Goal: Task Accomplishment & Management: Use online tool/utility

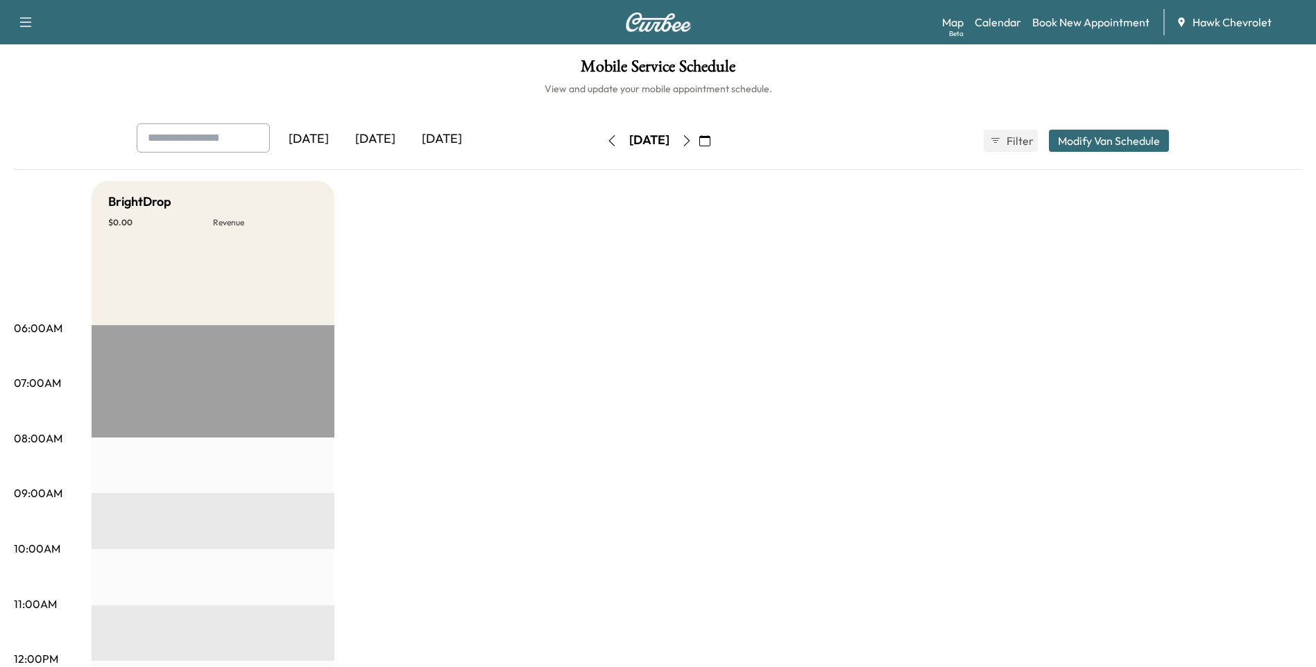
click at [710, 142] on icon "button" at bounding box center [704, 140] width 11 height 11
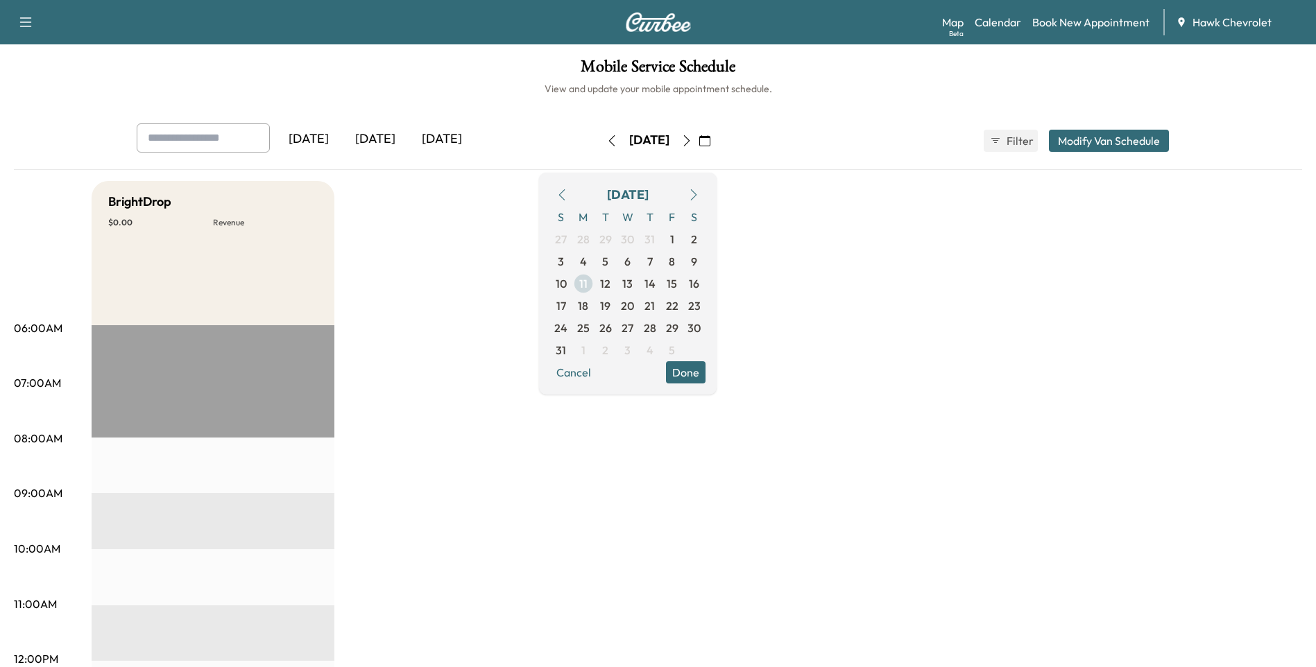
click at [588, 286] on span "11" at bounding box center [583, 283] width 8 height 17
click at [706, 374] on button "Done" at bounding box center [686, 372] width 40 height 22
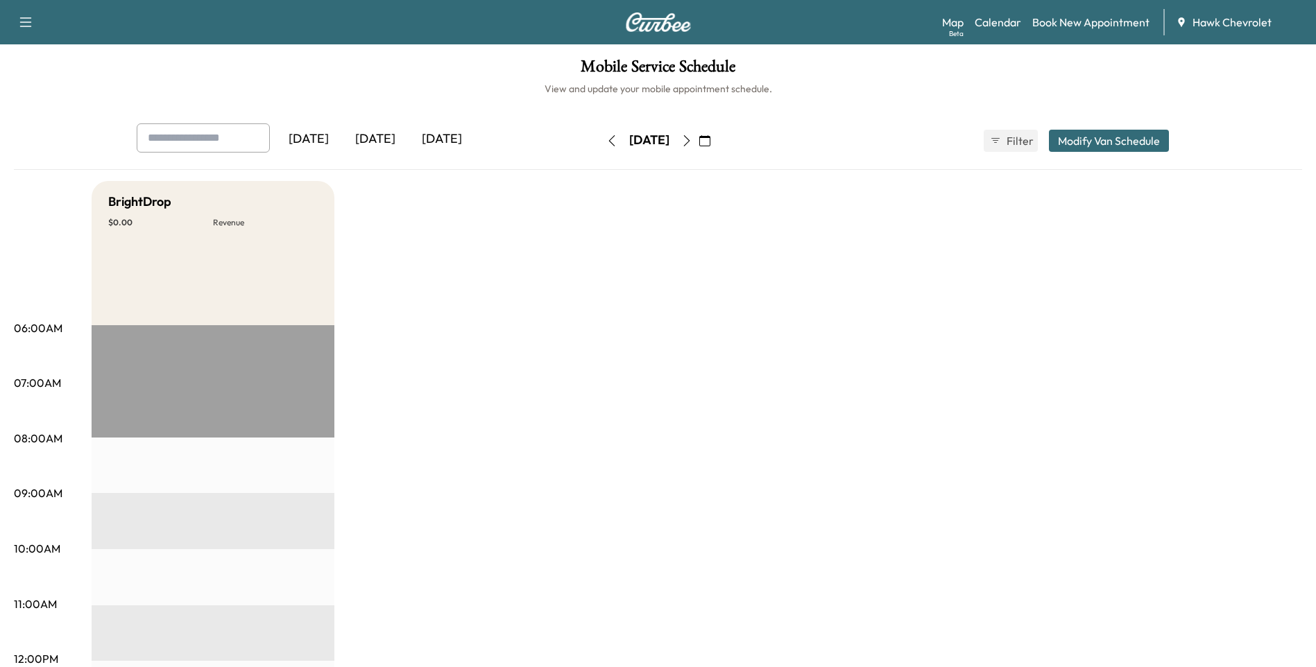
click at [717, 142] on button "button" at bounding box center [705, 141] width 24 height 22
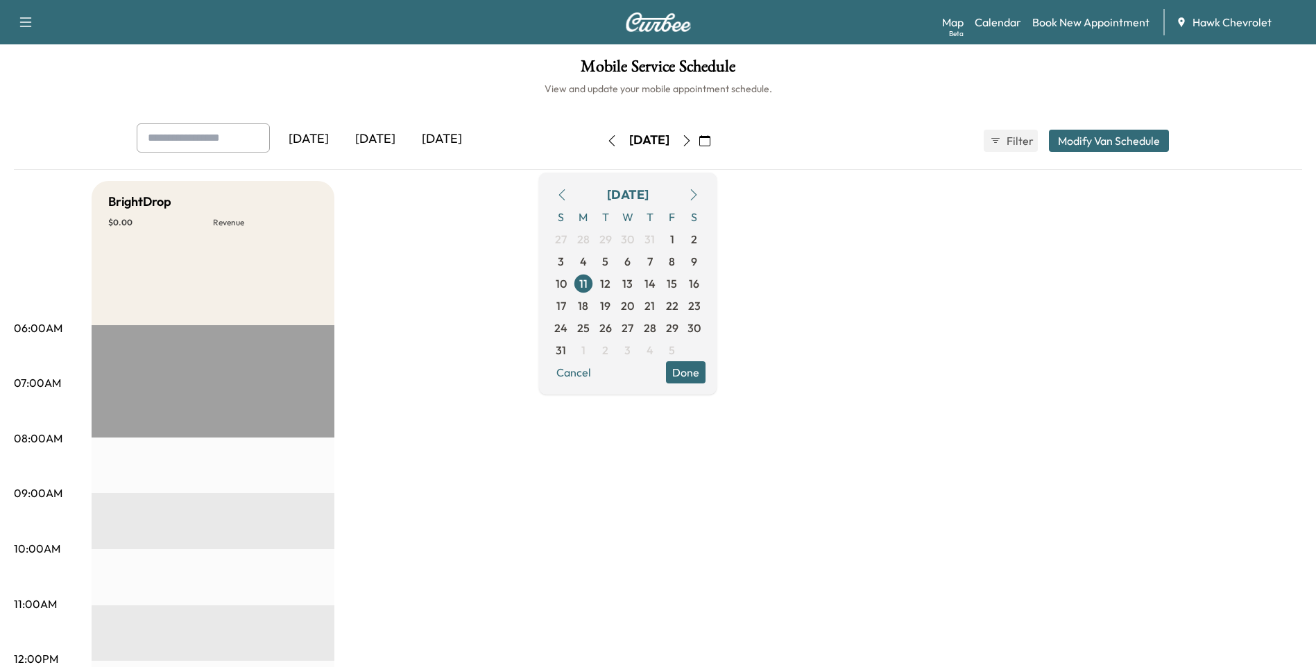
click at [699, 196] on icon "button" at bounding box center [693, 194] width 11 height 11
click at [586, 266] on span "8" at bounding box center [583, 261] width 6 height 17
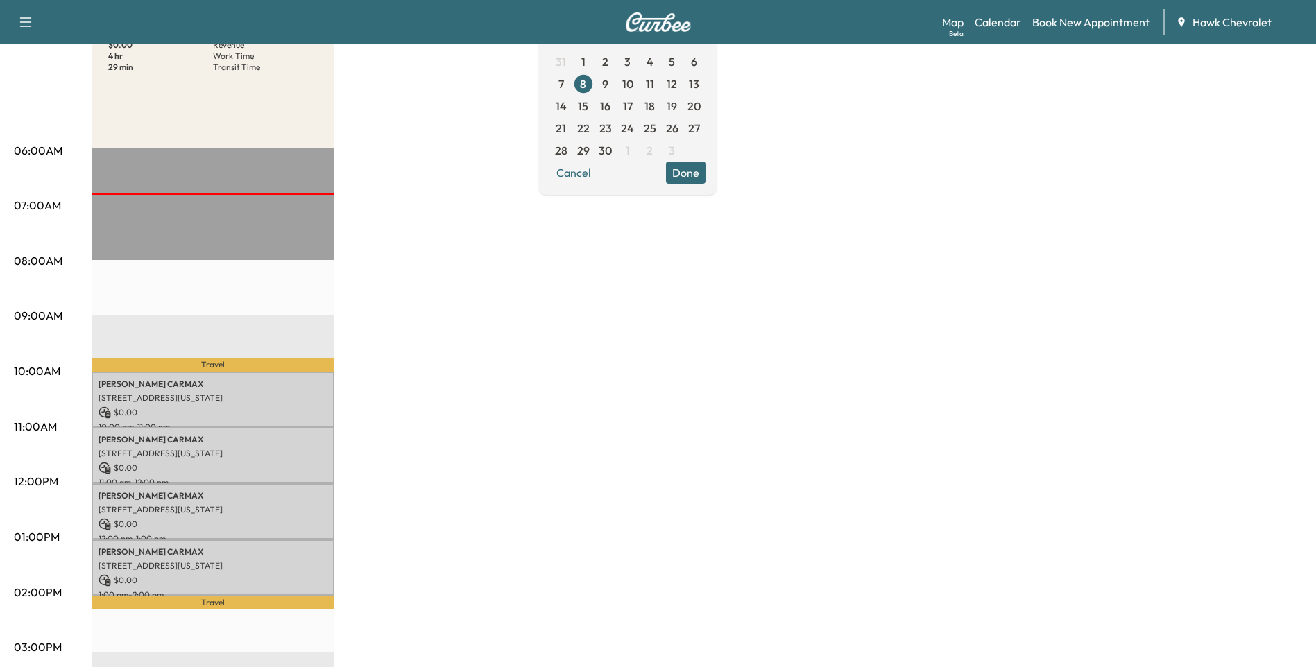
scroll to position [185, 0]
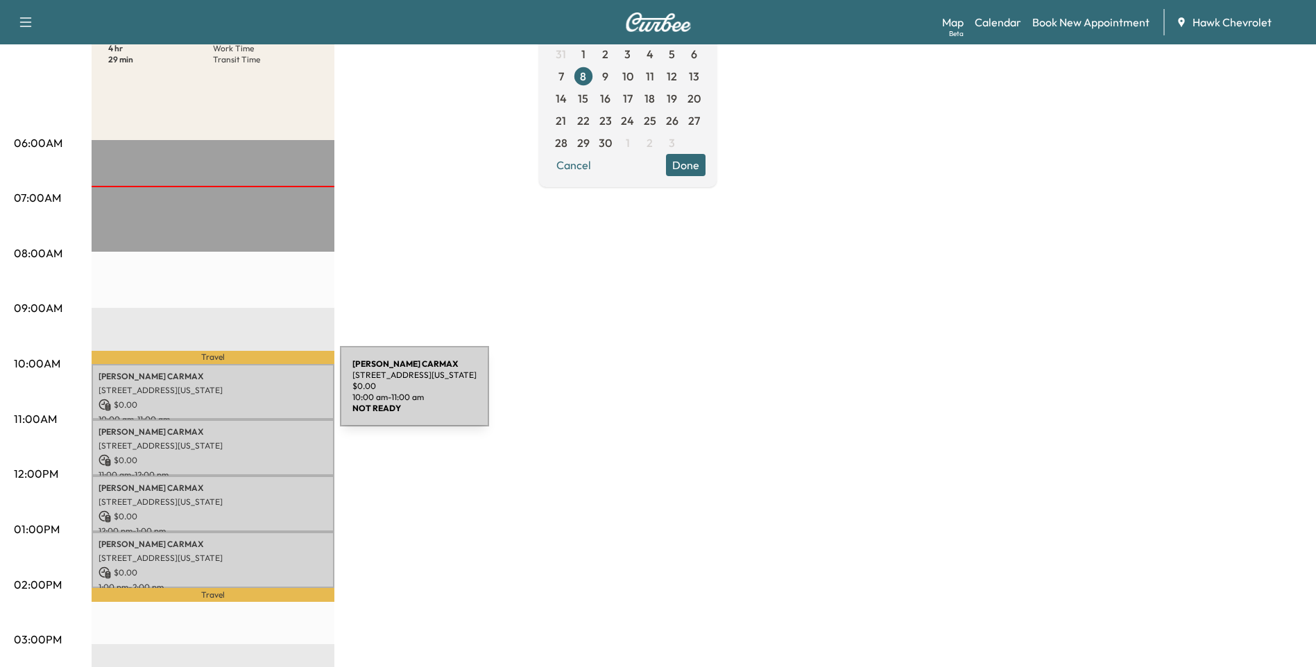
click at [236, 395] on div "[PERSON_NAME] [STREET_ADDRESS][US_STATE] $ 0.00 10:00 am - 11:00 am" at bounding box center [213, 392] width 243 height 56
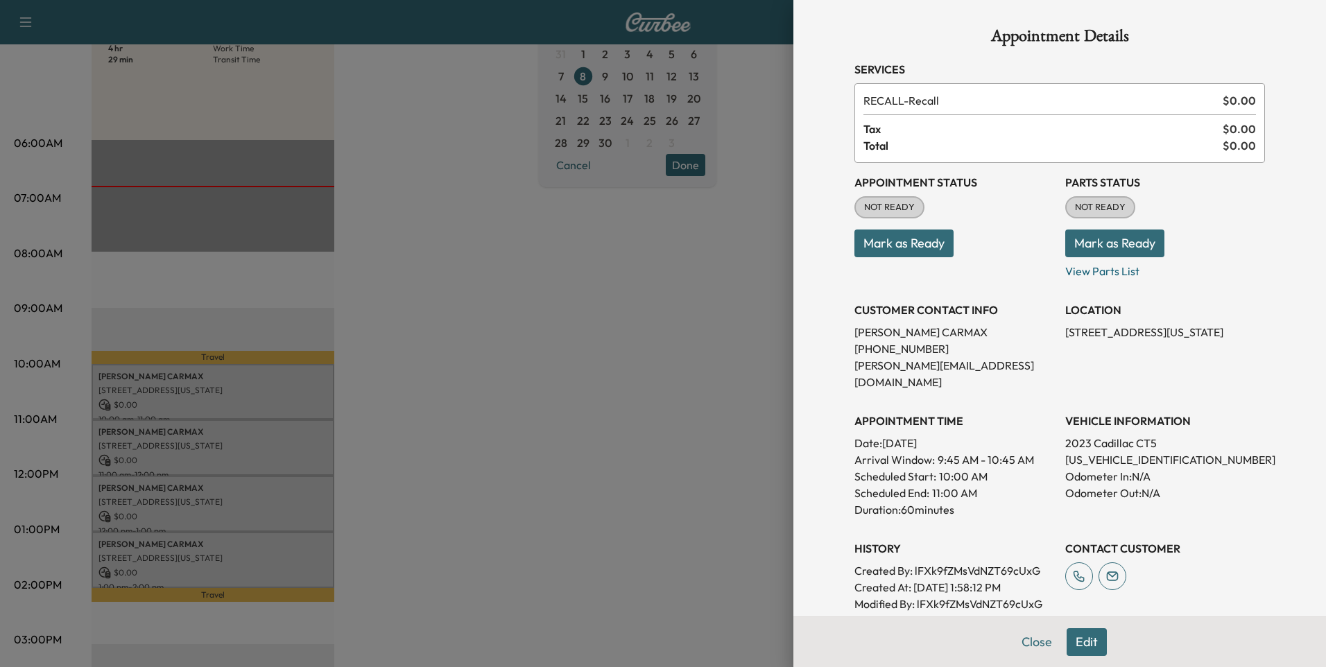
click at [918, 245] on button "Mark as Ready" at bounding box center [904, 244] width 99 height 28
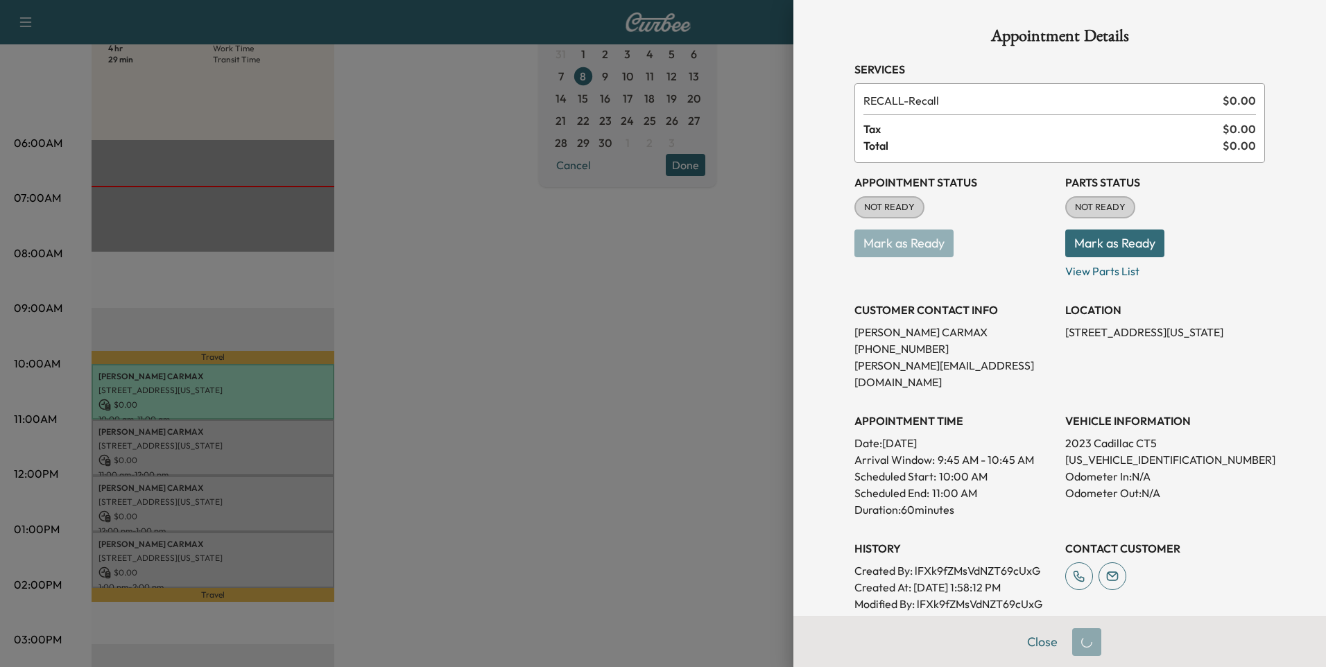
click at [1116, 242] on button "Mark as Ready" at bounding box center [1115, 244] width 99 height 28
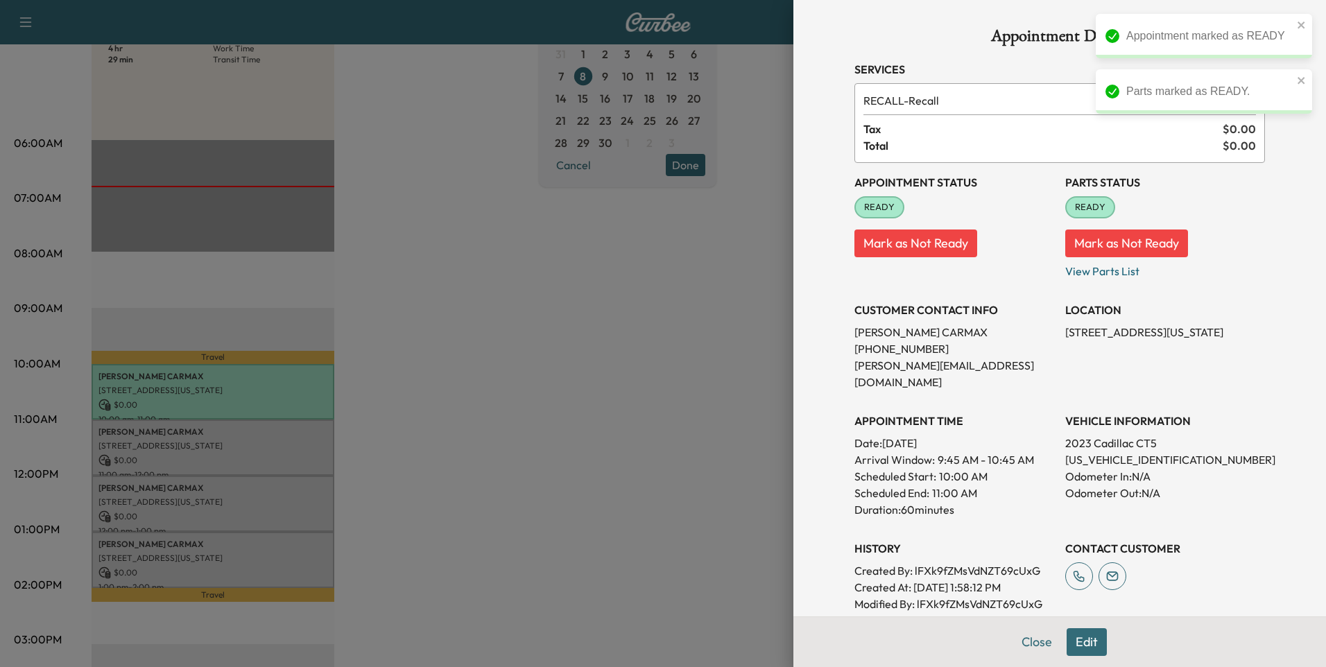
click at [217, 450] on div at bounding box center [663, 333] width 1326 height 667
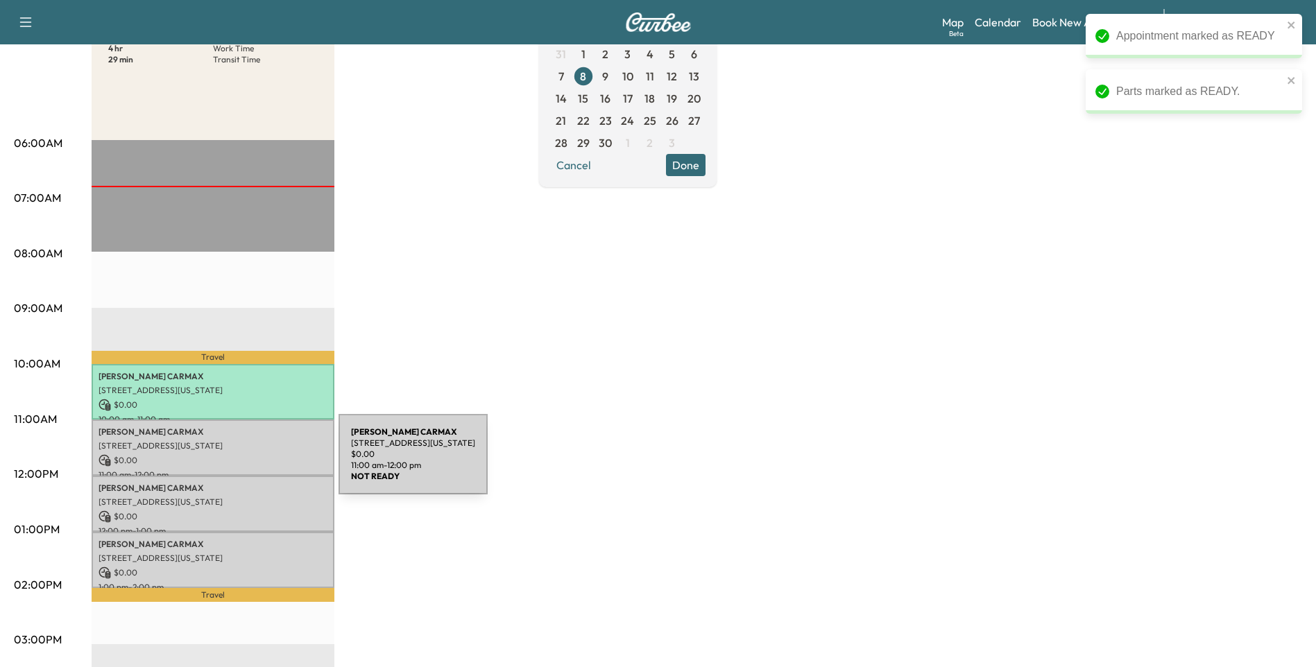
click at [234, 463] on p "$ 0.00" at bounding box center [213, 460] width 229 height 12
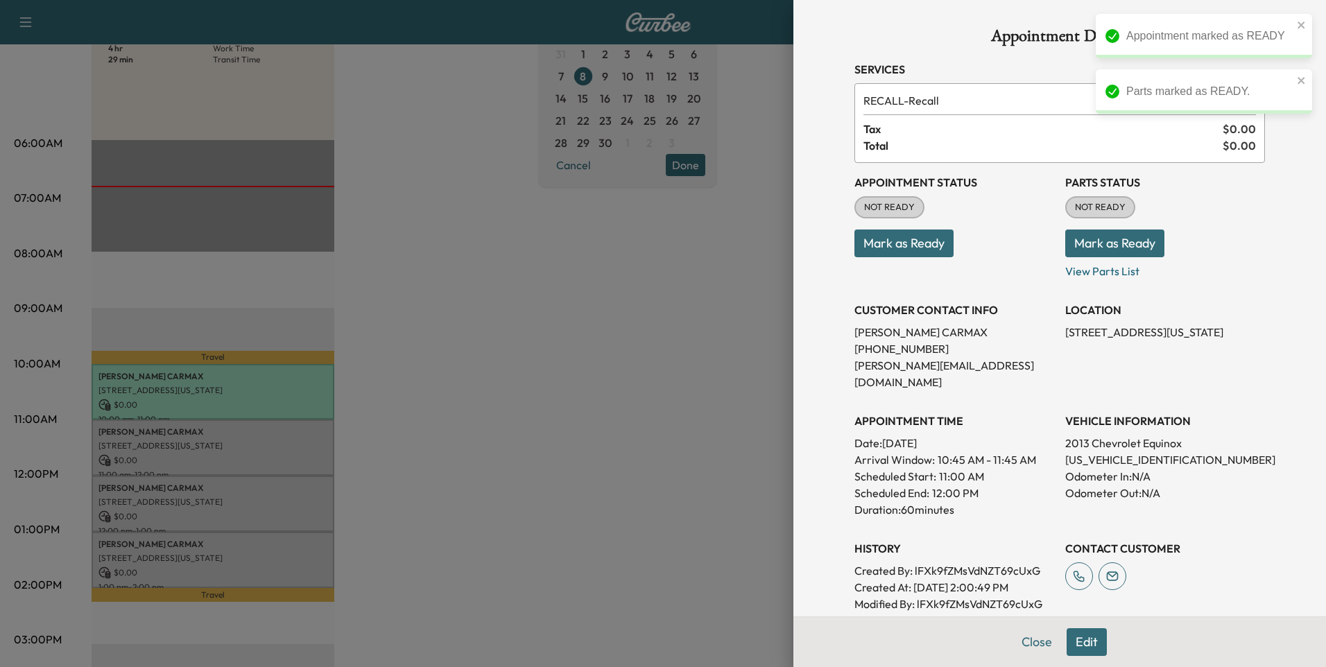
click at [903, 251] on button "Mark as Ready" at bounding box center [904, 244] width 99 height 28
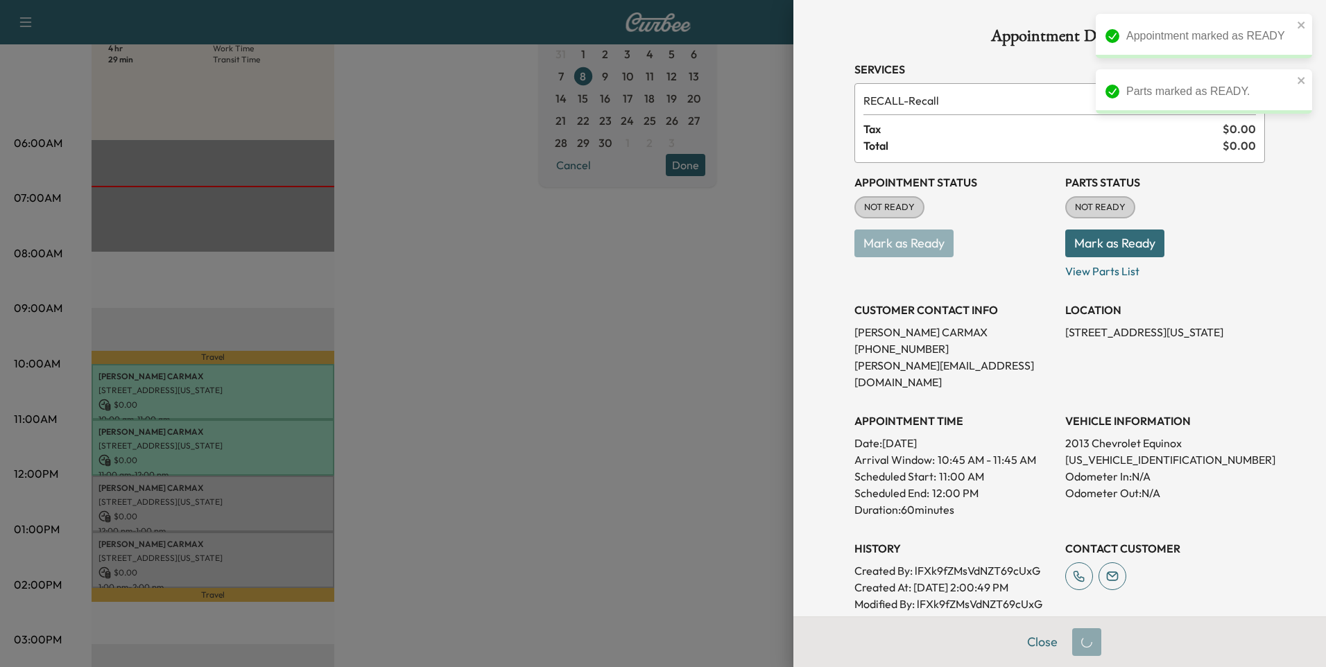
click at [1127, 236] on button "Mark as Ready" at bounding box center [1115, 244] width 99 height 28
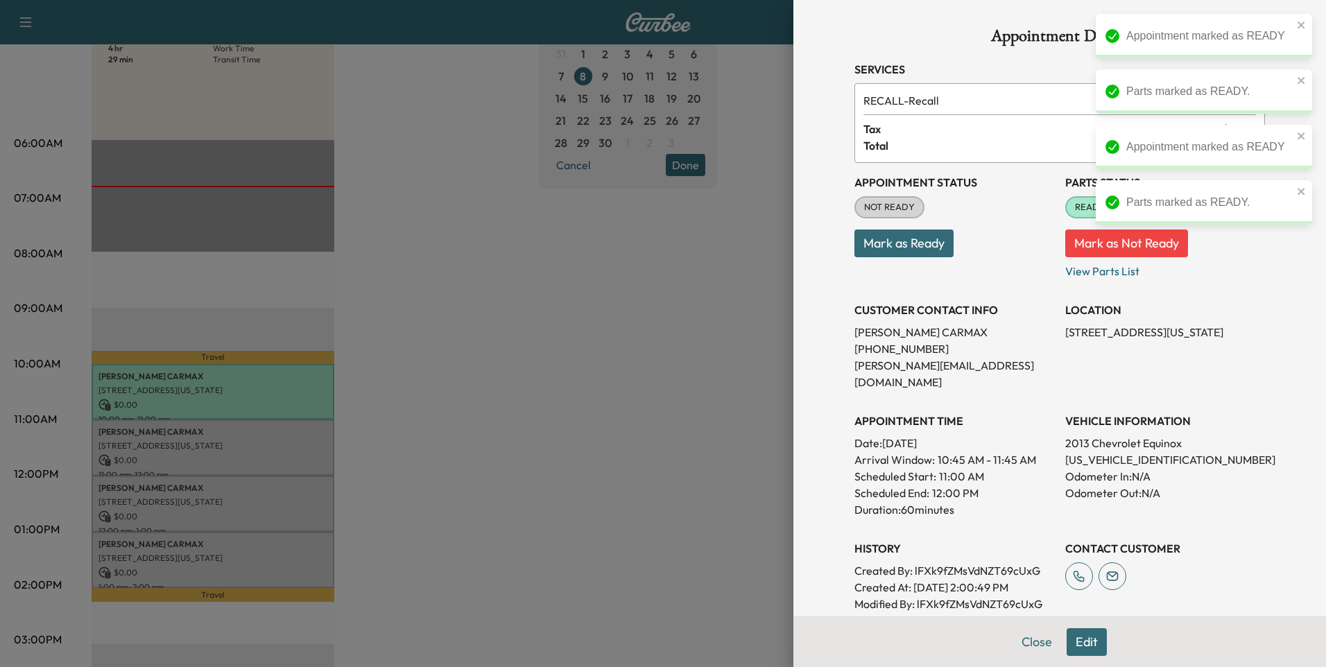
click at [725, 349] on div at bounding box center [663, 333] width 1326 height 667
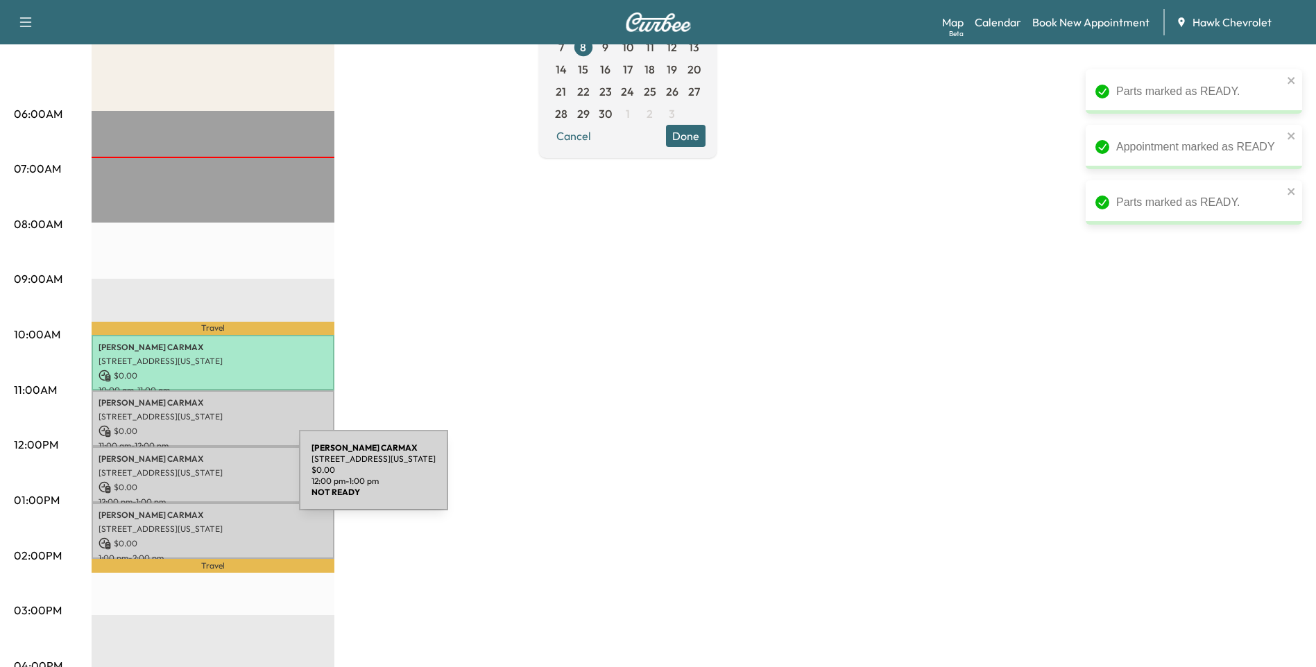
scroll to position [231, 0]
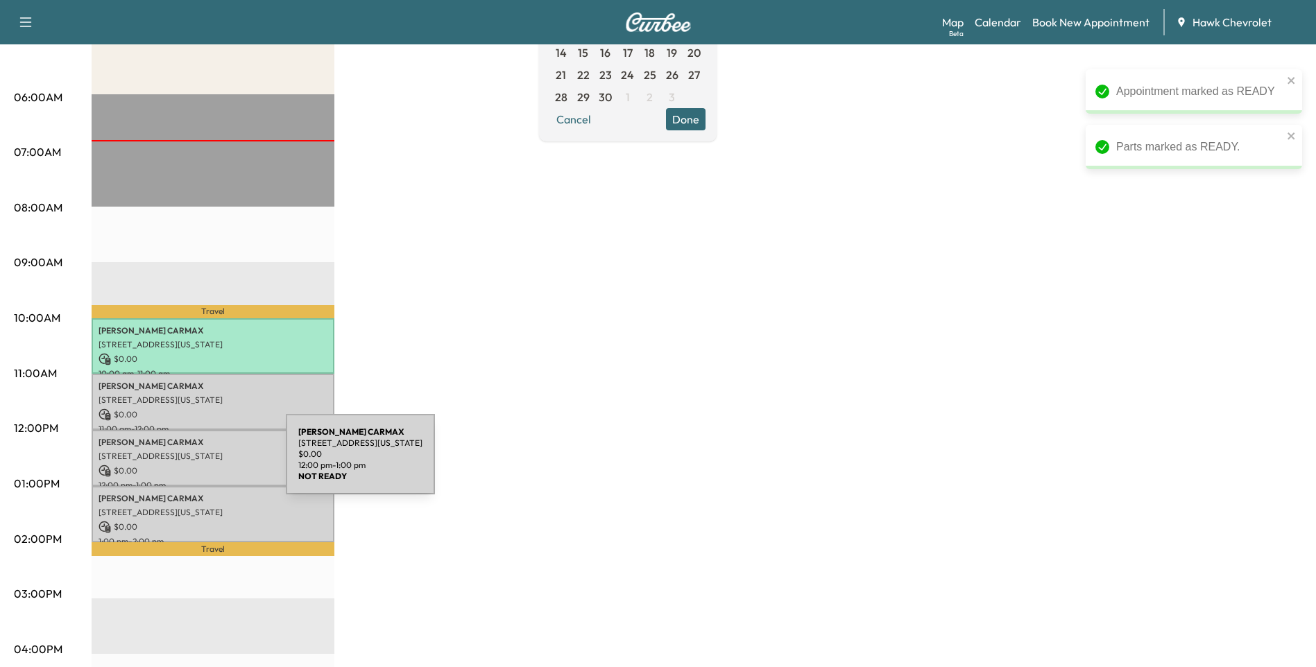
click at [182, 465] on p "$ 0.00" at bounding box center [213, 471] width 229 height 12
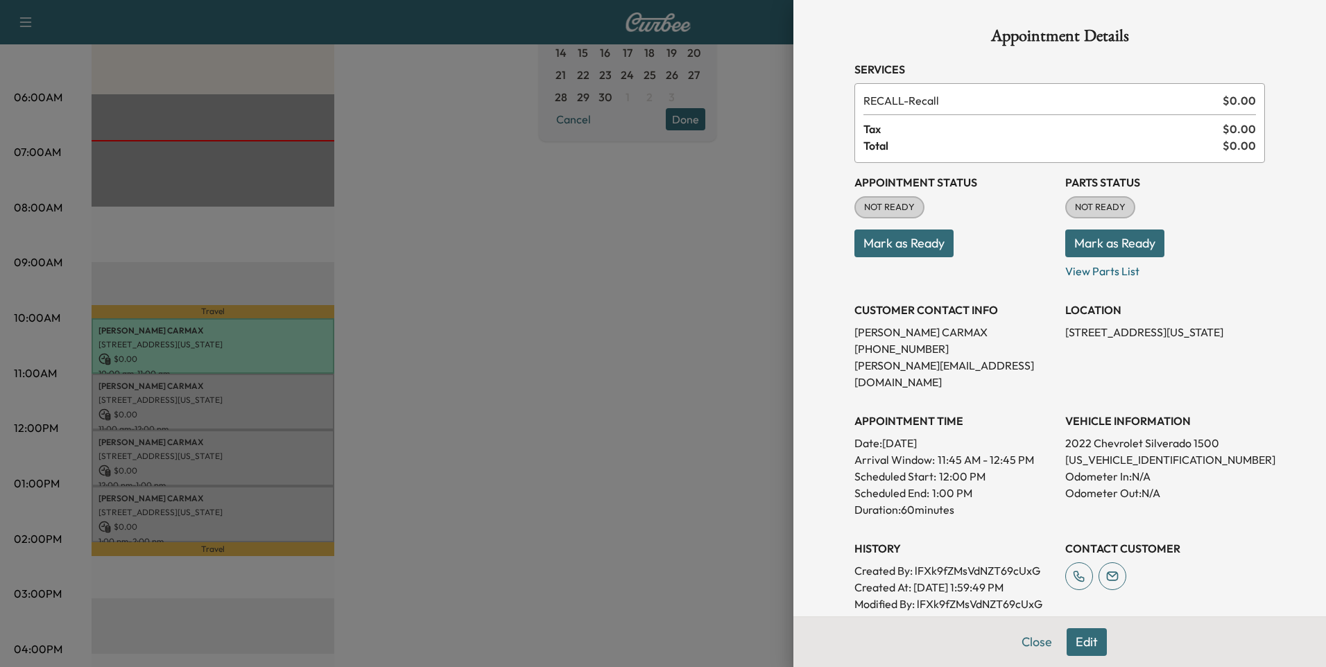
click at [867, 241] on button "Mark as Ready" at bounding box center [904, 244] width 99 height 28
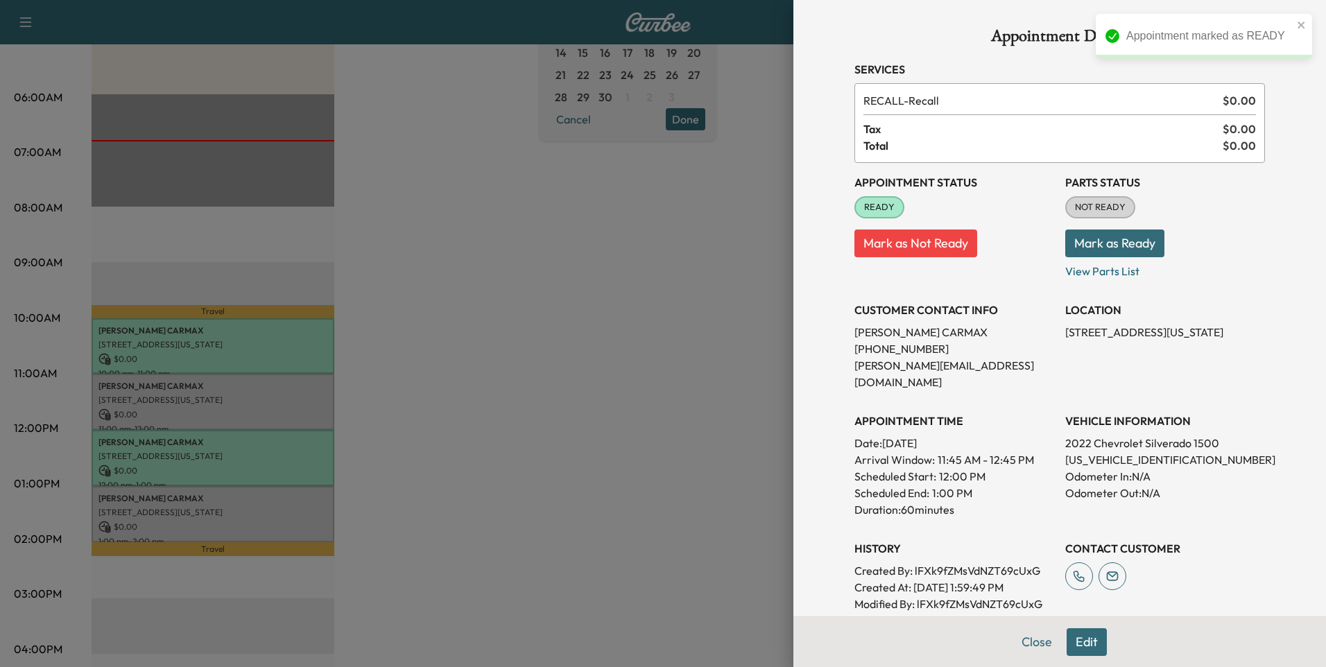
click at [1077, 244] on button "Mark as Ready" at bounding box center [1115, 244] width 99 height 28
click at [257, 328] on div at bounding box center [663, 333] width 1326 height 667
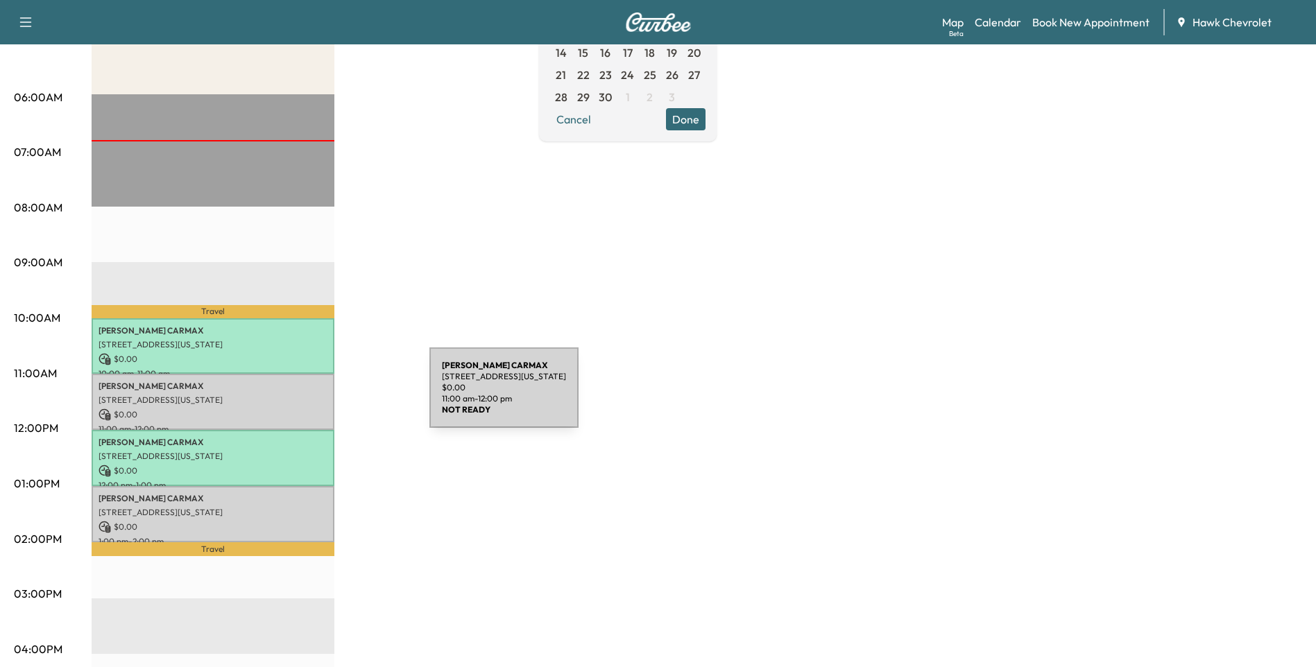
click at [323, 398] on p "[STREET_ADDRESS][US_STATE]" at bounding box center [213, 400] width 229 height 11
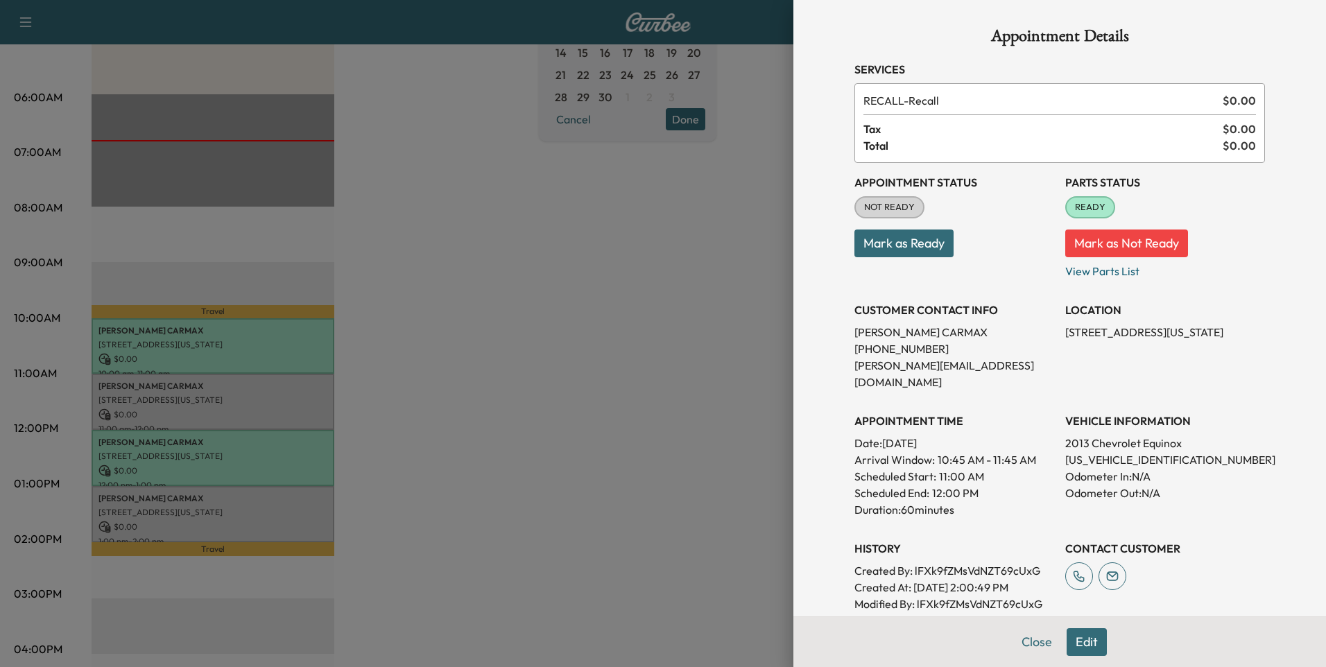
click at [900, 250] on button "Mark as Ready" at bounding box center [904, 244] width 99 height 28
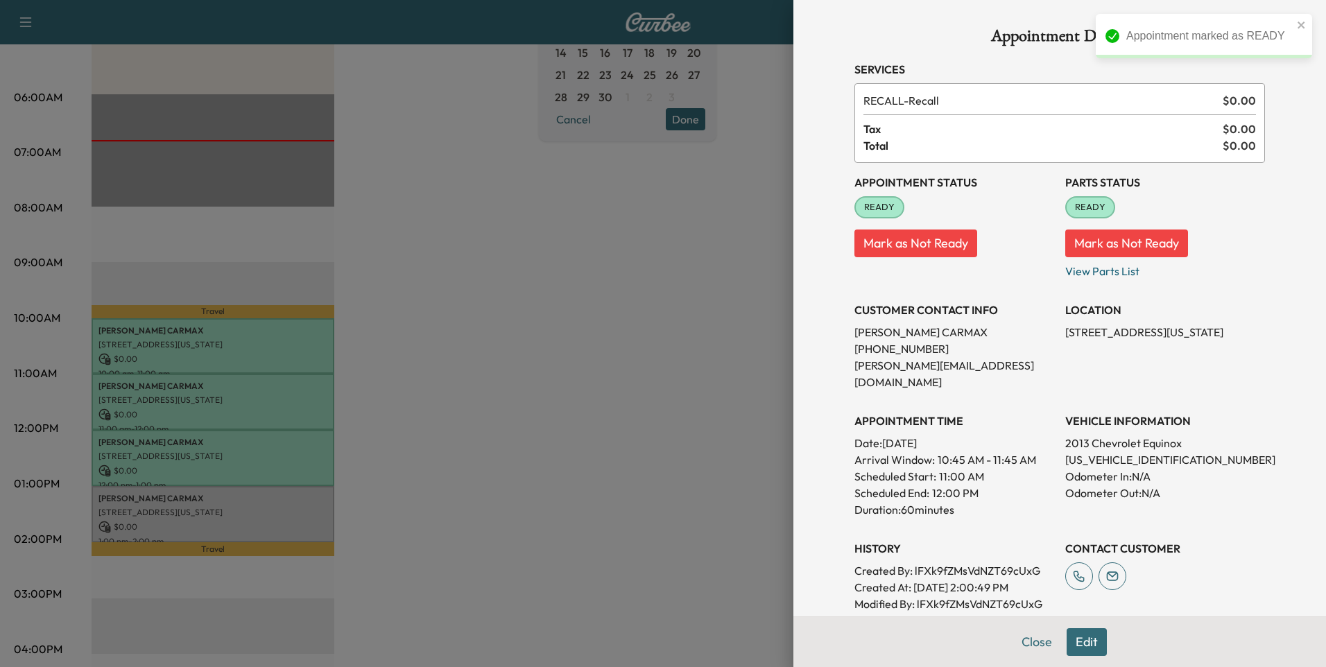
click at [624, 570] on div at bounding box center [663, 333] width 1326 height 667
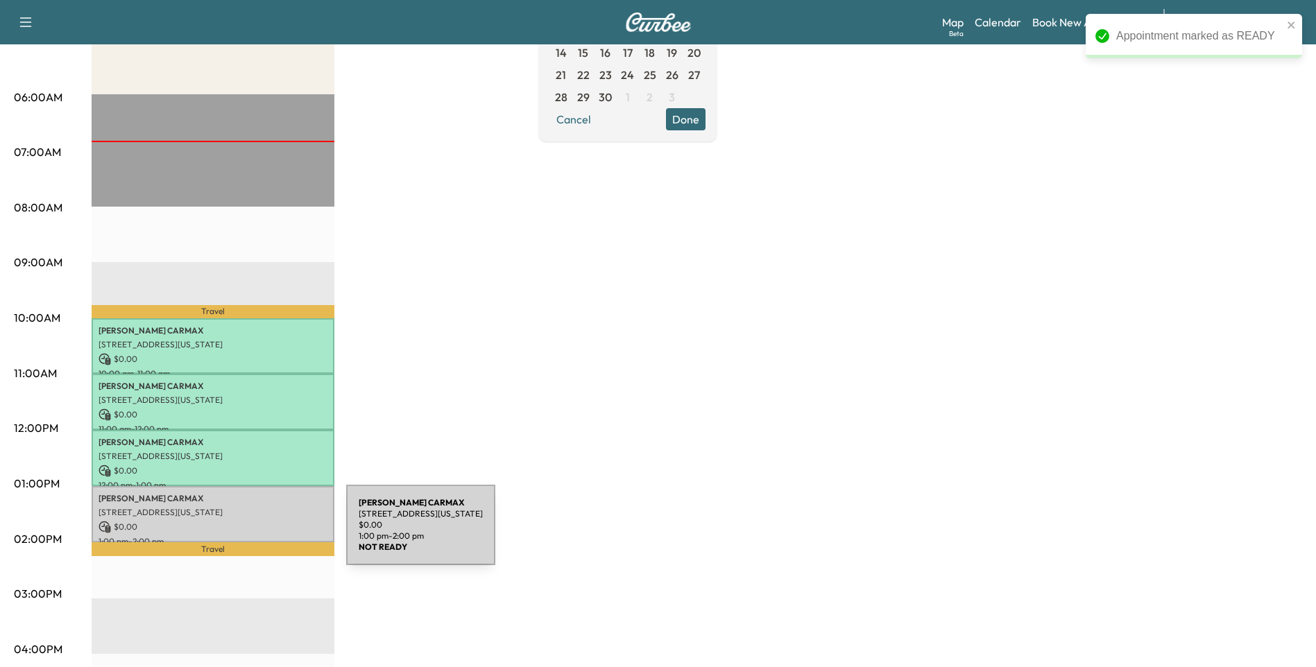
click at [243, 527] on p "$ 0.00" at bounding box center [213, 527] width 229 height 12
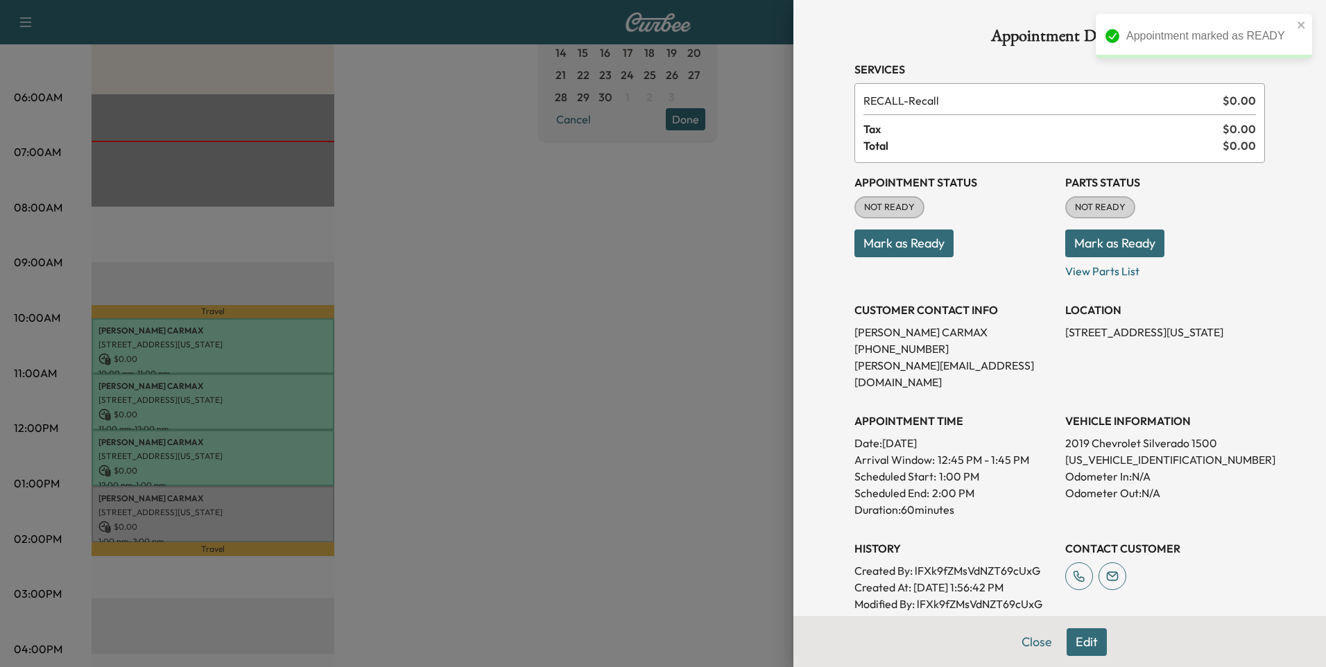
click at [918, 243] on button "Mark as Ready" at bounding box center [904, 244] width 99 height 28
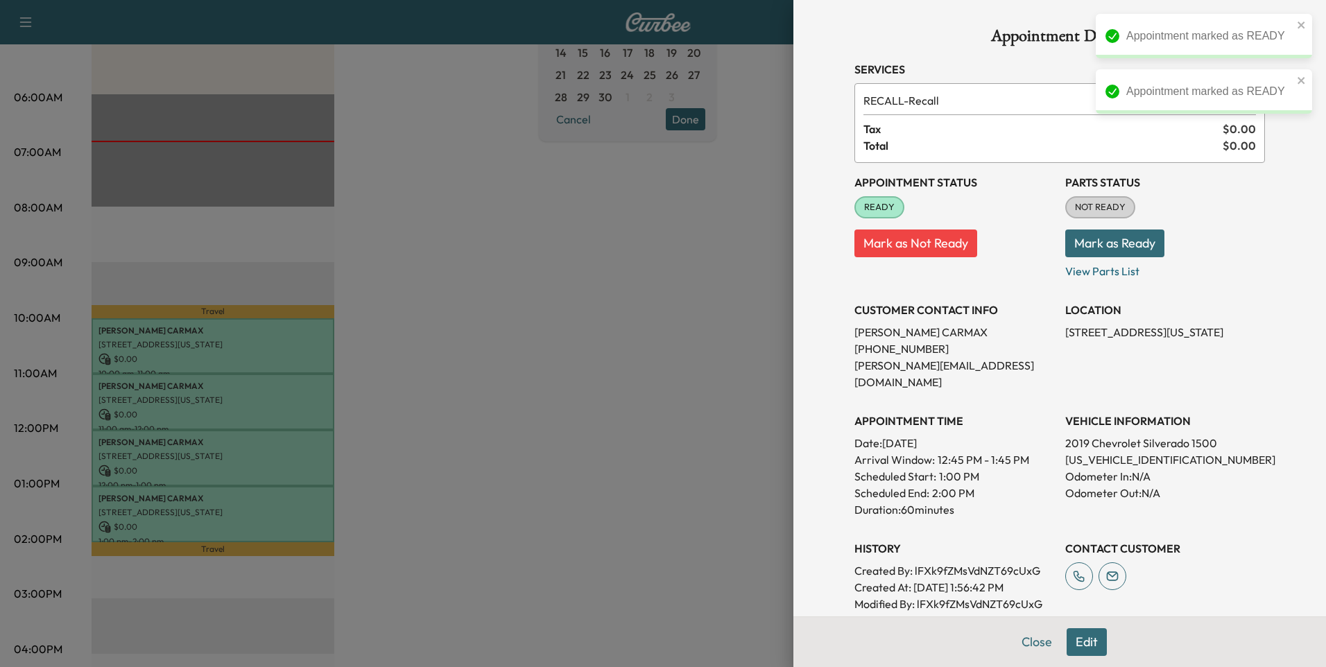
click at [1112, 253] on button "Mark as Ready" at bounding box center [1115, 244] width 99 height 28
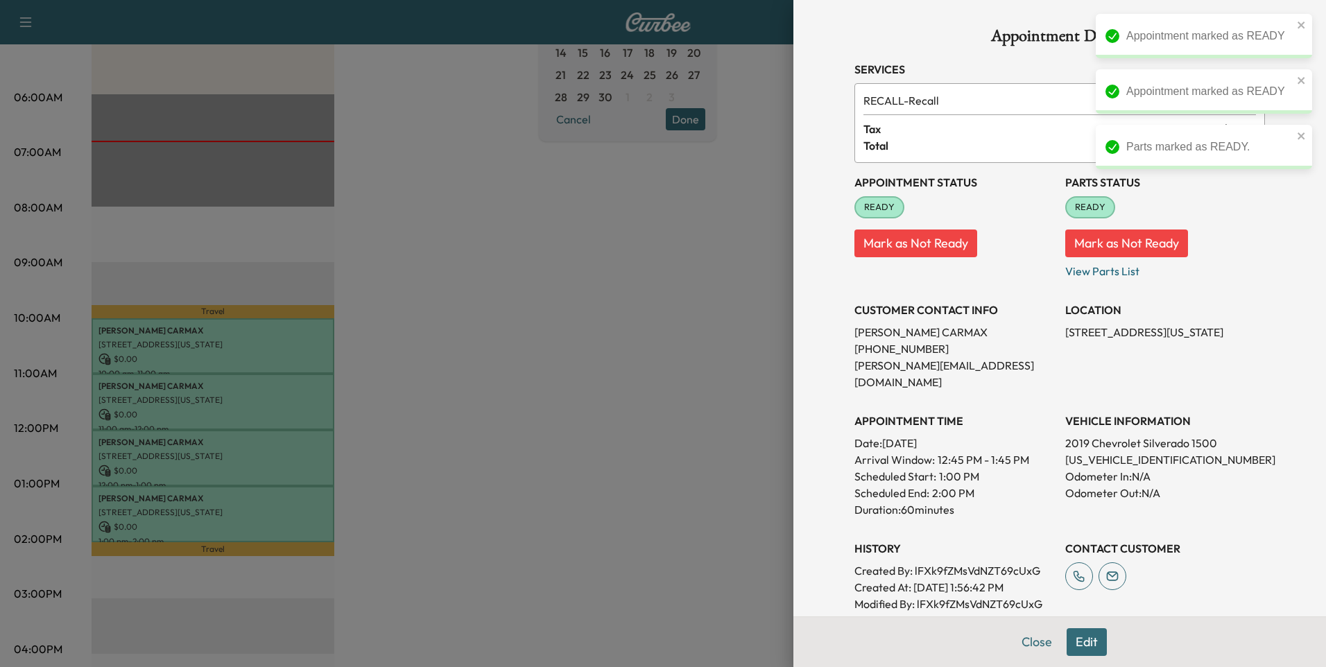
click at [669, 406] on div at bounding box center [663, 333] width 1326 height 667
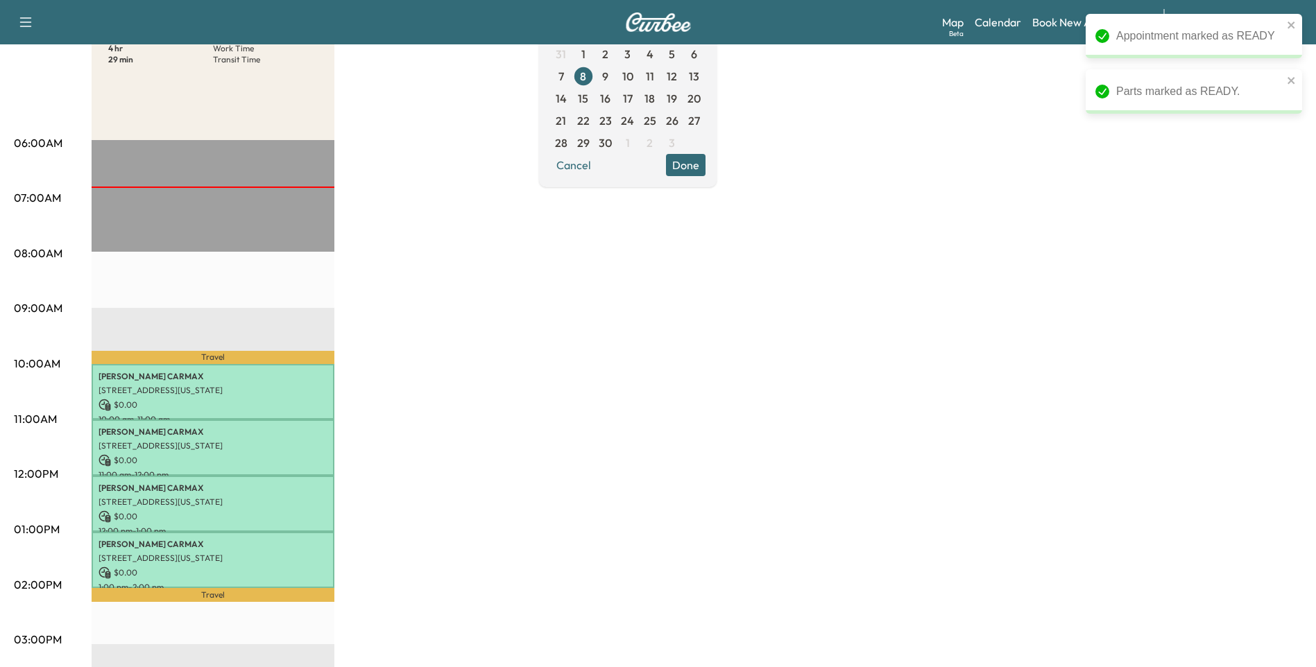
scroll to position [0, 0]
